Goal: Transaction & Acquisition: Purchase product/service

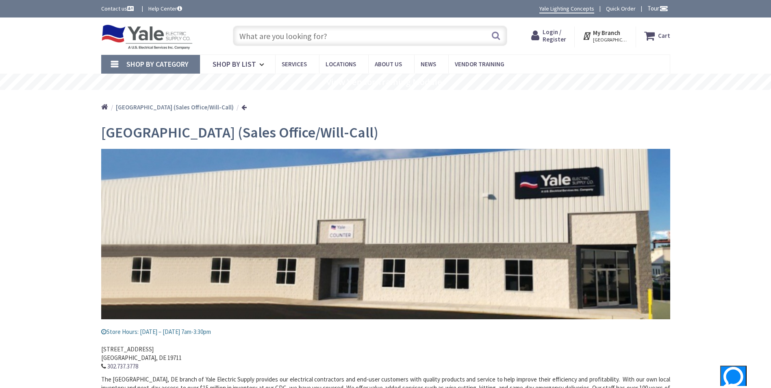
click at [340, 36] on input "text" at bounding box center [370, 36] width 274 height 20
paste input "6H21"
type input "6H21"
click at [494, 32] on button "Search" at bounding box center [495, 35] width 11 height 18
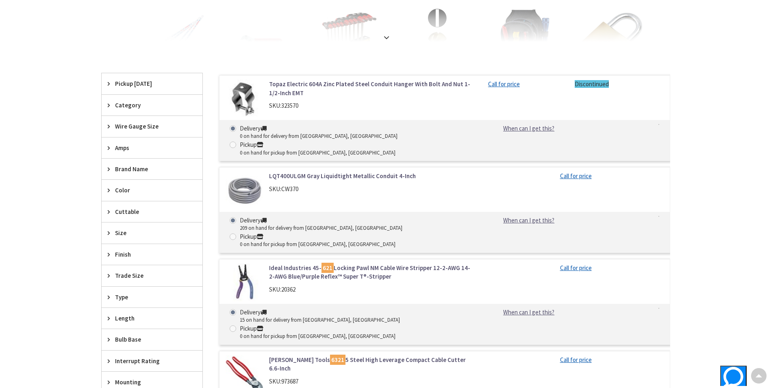
scroll to position [203, 0]
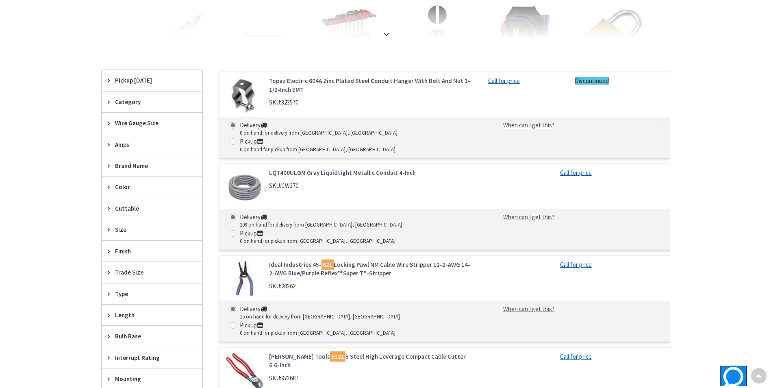
click at [315, 85] on link "Topaz Electric 604A Zinc Plated Steel Conduit Hanger With Bolt And Nut 1-1/2-In…" at bounding box center [372, 84] width 207 height 17
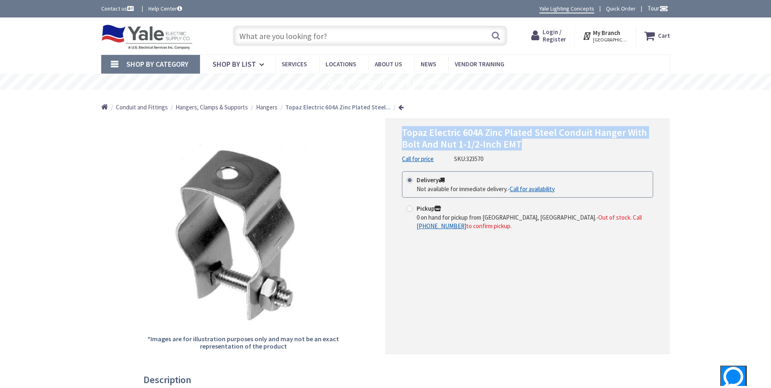
drag, startPoint x: 403, startPoint y: 131, endPoint x: 648, endPoint y: 150, distance: 245.7
click at [648, 150] on h1 "Topaz Electric 604A Zinc Plated Steel Conduit Hanger With Bolt And Nut 1-1/2-In…" at bounding box center [527, 139] width 251 height 24
click at [644, 150] on h1 "Topaz Electric 604A Zinc Plated Steel Conduit Hanger With Bolt And Nut 1-1/2-In…" at bounding box center [527, 139] width 251 height 24
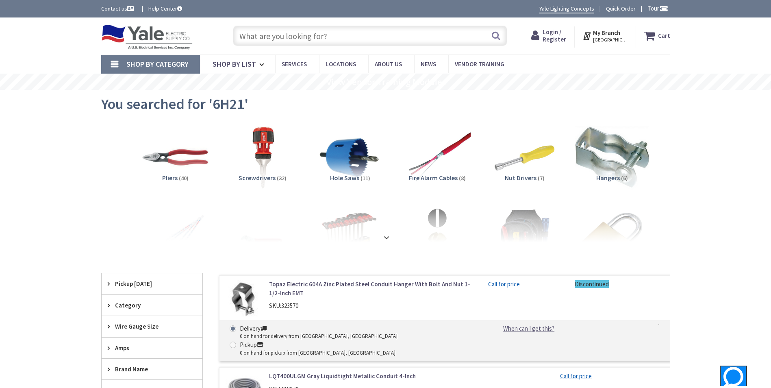
click at [623, 150] on img at bounding box center [612, 157] width 74 height 74
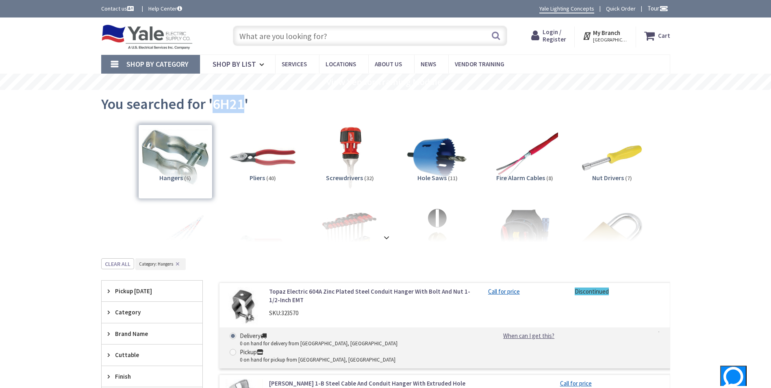
drag, startPoint x: 212, startPoint y: 107, endPoint x: 240, endPoint y: 109, distance: 27.7
click at [241, 112] on span "You searched for '6H21'" at bounding box center [174, 104] width 147 height 18
drag, startPoint x: 240, startPoint y: 109, endPoint x: 234, endPoint y: 105, distance: 6.9
copy span "6H21"
click at [281, 37] on input "text" at bounding box center [370, 36] width 274 height 20
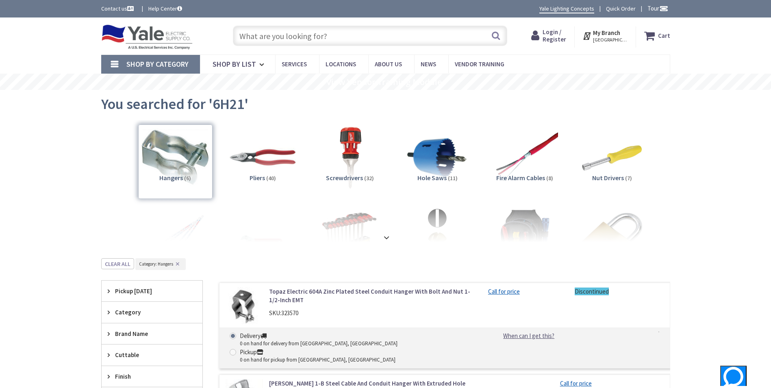
paste input "6H21"
drag, startPoint x: 251, startPoint y: 35, endPoint x: 256, endPoint y: 38, distance: 6.8
click at [256, 38] on input "6H21" at bounding box center [370, 36] width 274 height 20
click at [264, 37] on input "6H21" at bounding box center [370, 36] width 274 height 20
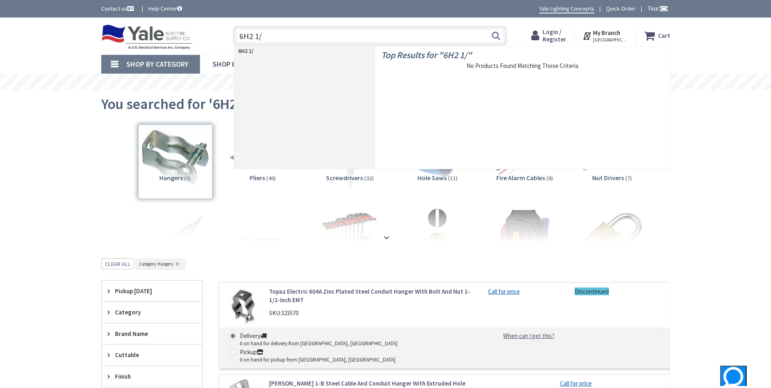
type input "6H2 1/2"
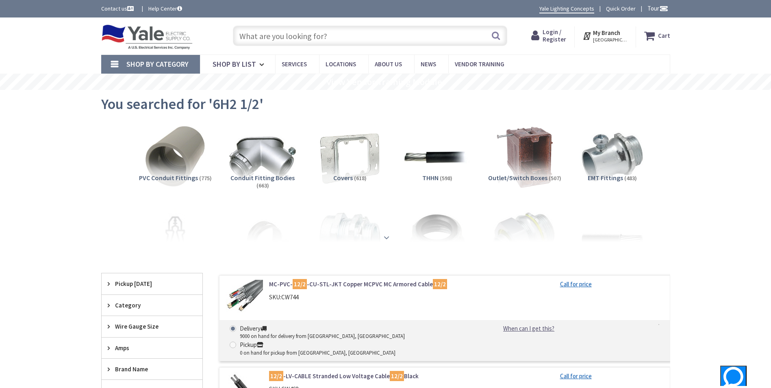
click at [388, 240] on div at bounding box center [385, 219] width 528 height 45
click at [388, 237] on strong at bounding box center [386, 237] width 10 height 9
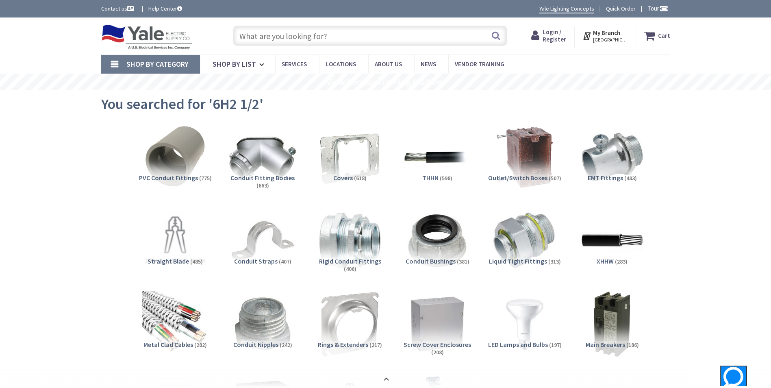
click at [295, 37] on input "text" at bounding box center [370, 36] width 274 height 20
paste input "6H21"
drag, startPoint x: 250, startPoint y: 38, endPoint x: 257, endPoint y: 38, distance: 6.9
click at [257, 38] on input "6H21" at bounding box center [370, 36] width 274 height 20
type input "6H3"
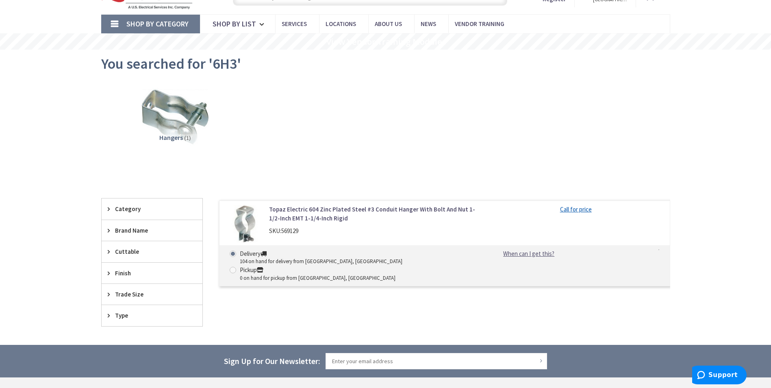
scroll to position [41, 0]
click at [288, 205] on link "Topaz Electric 604 Zinc Plated Steel #3 Conduit Hanger With Bolt And Nut 1-1/2-…" at bounding box center [372, 212] width 207 height 17
